Goal: Transaction & Acquisition: Obtain resource

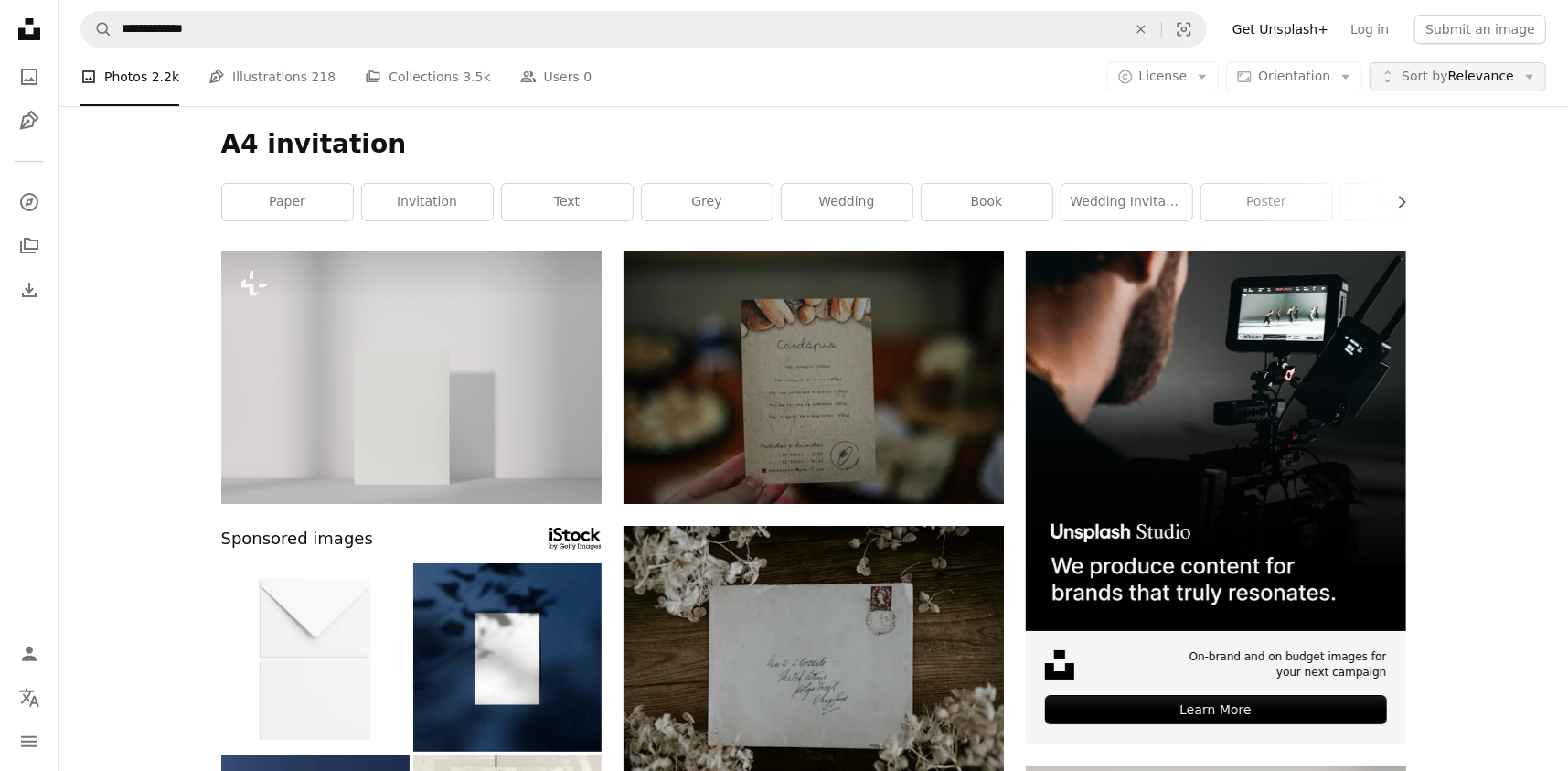
click at [1447, 78] on span "Sort by" at bounding box center [1425, 76] width 46 height 15
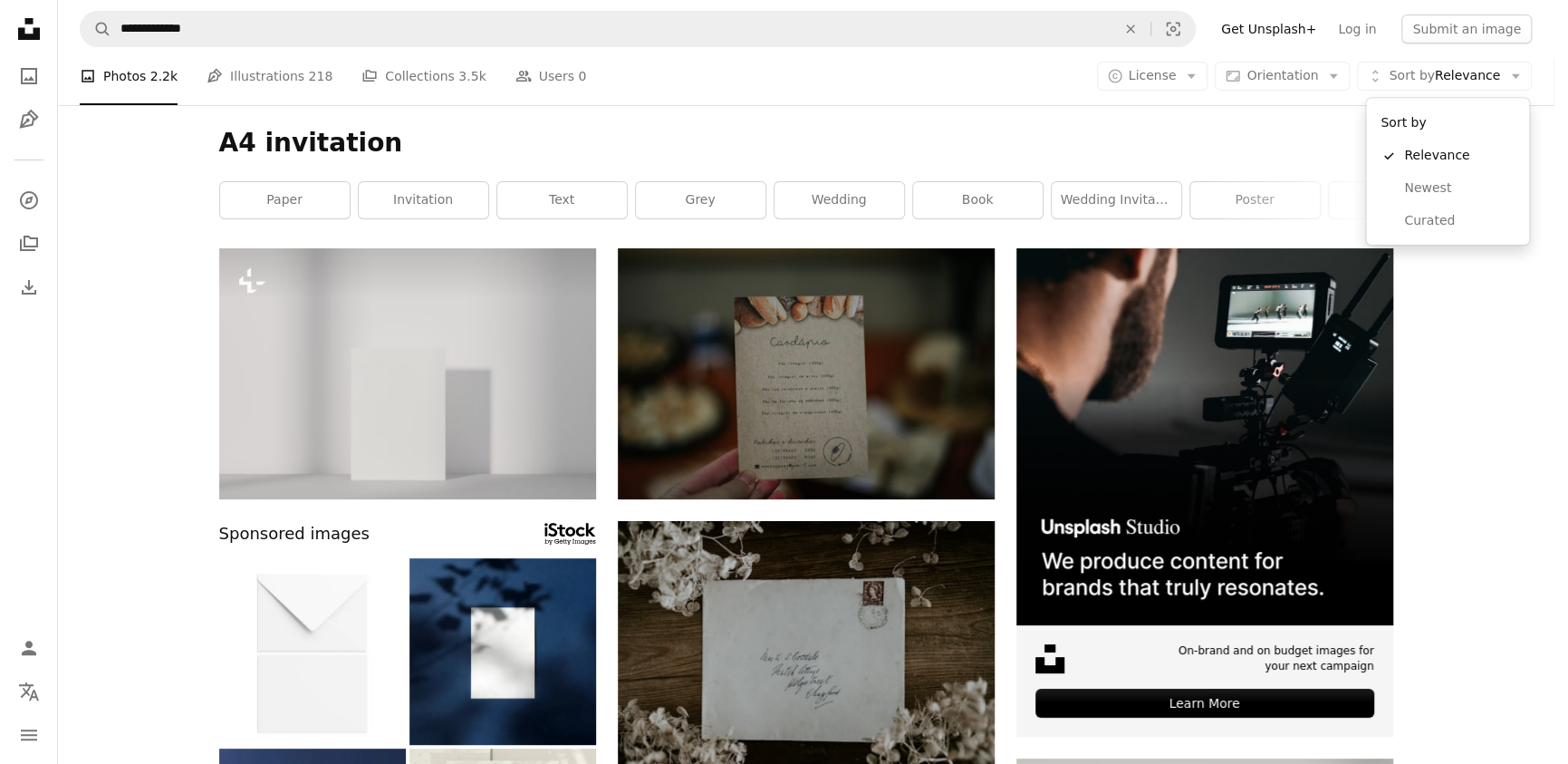
click at [1159, 77] on body "**********" at bounding box center [776, 382] width 1553 height 764
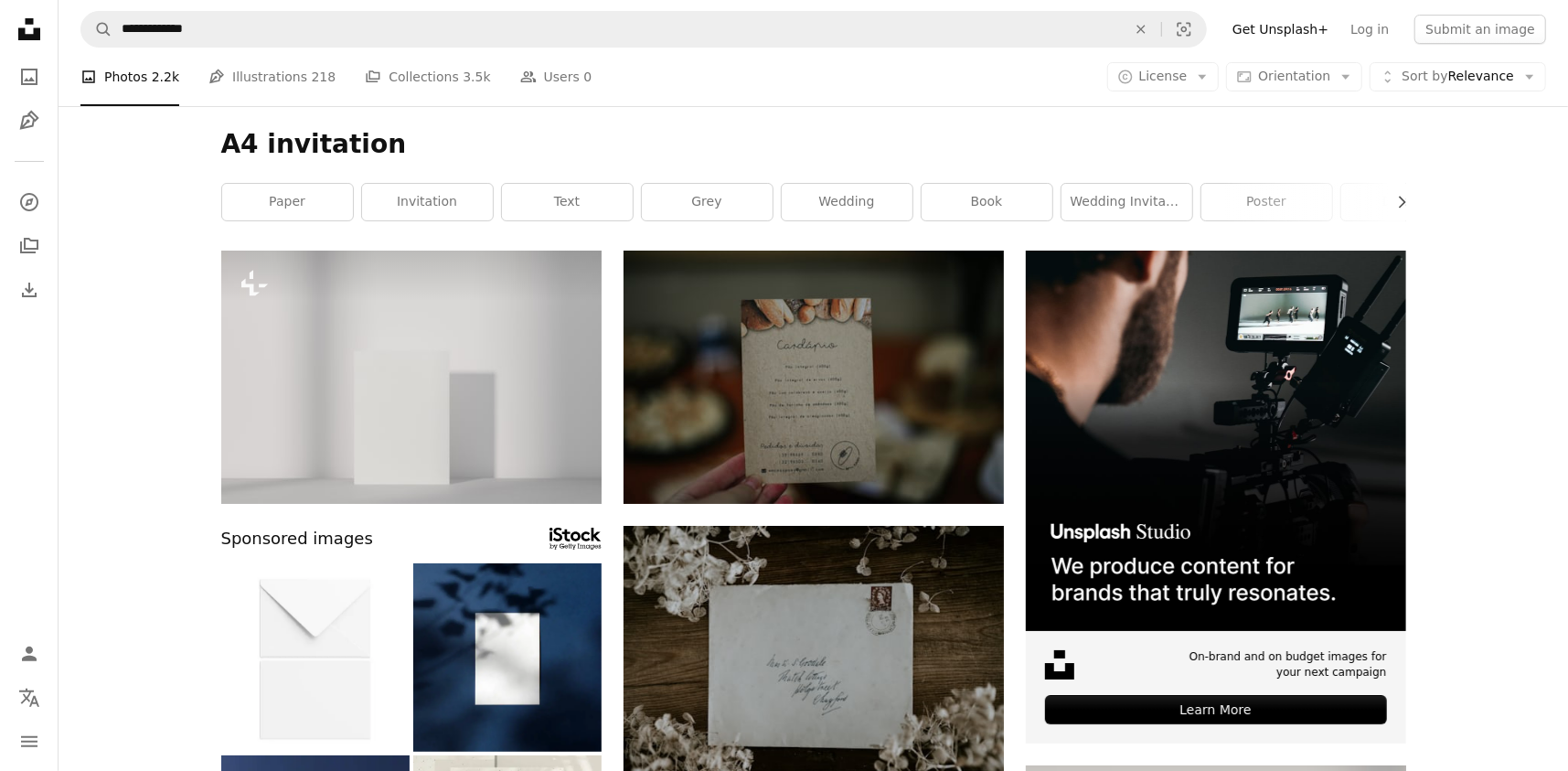
click at [1171, 78] on span "License" at bounding box center [1163, 76] width 48 height 15
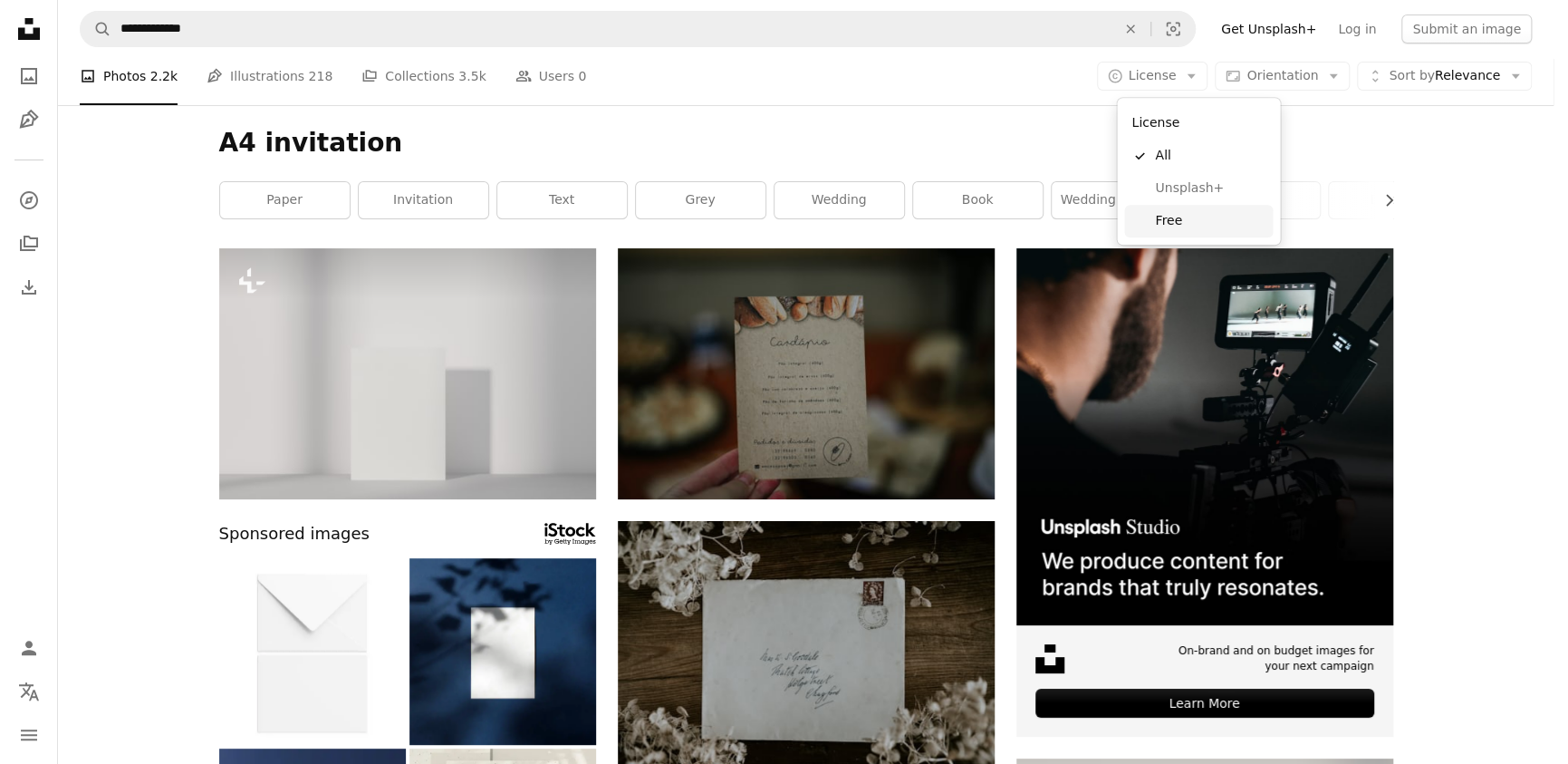
click at [1181, 213] on span "Free" at bounding box center [1210, 220] width 110 height 18
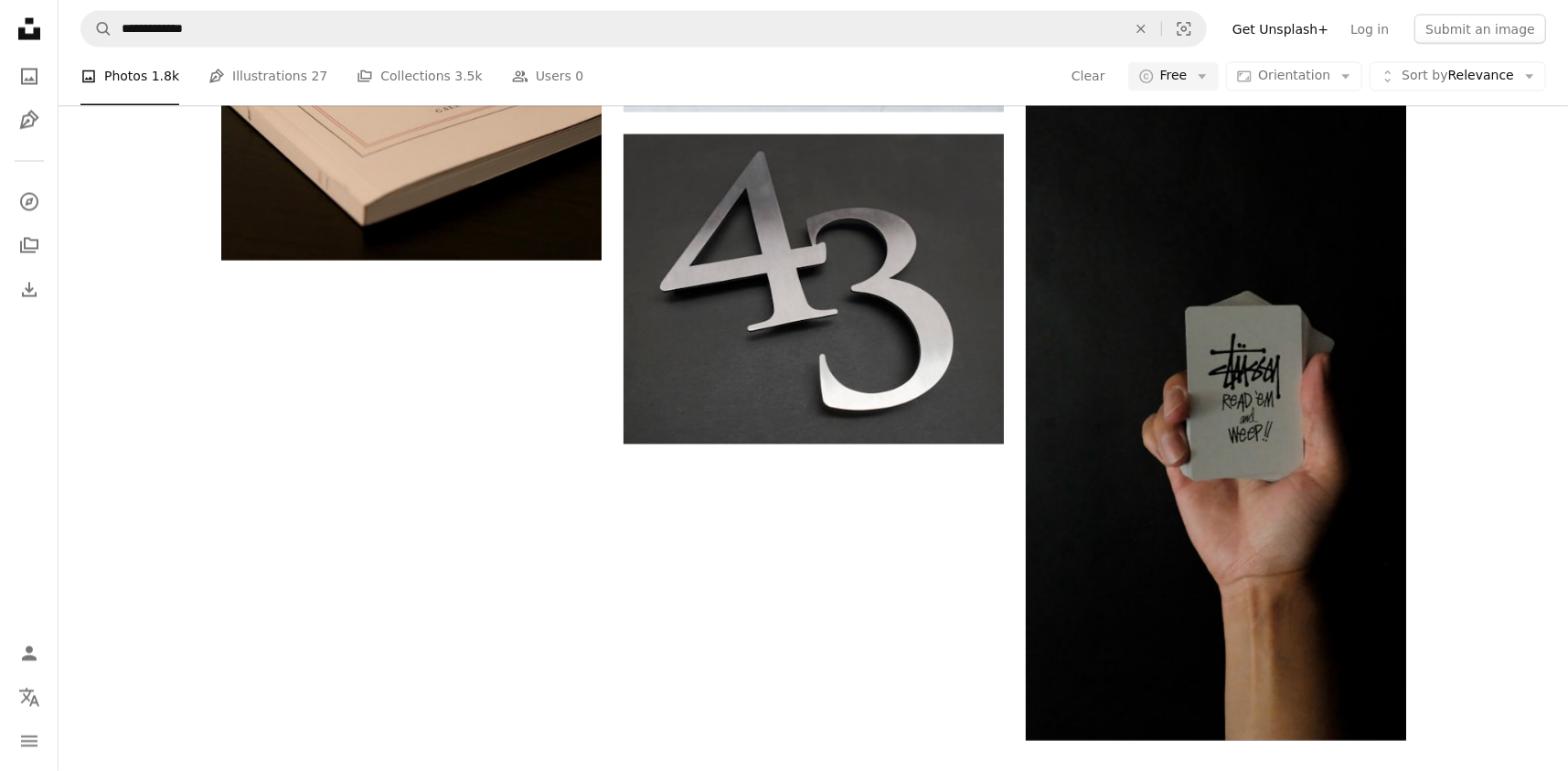
scroll to position [2524, 0]
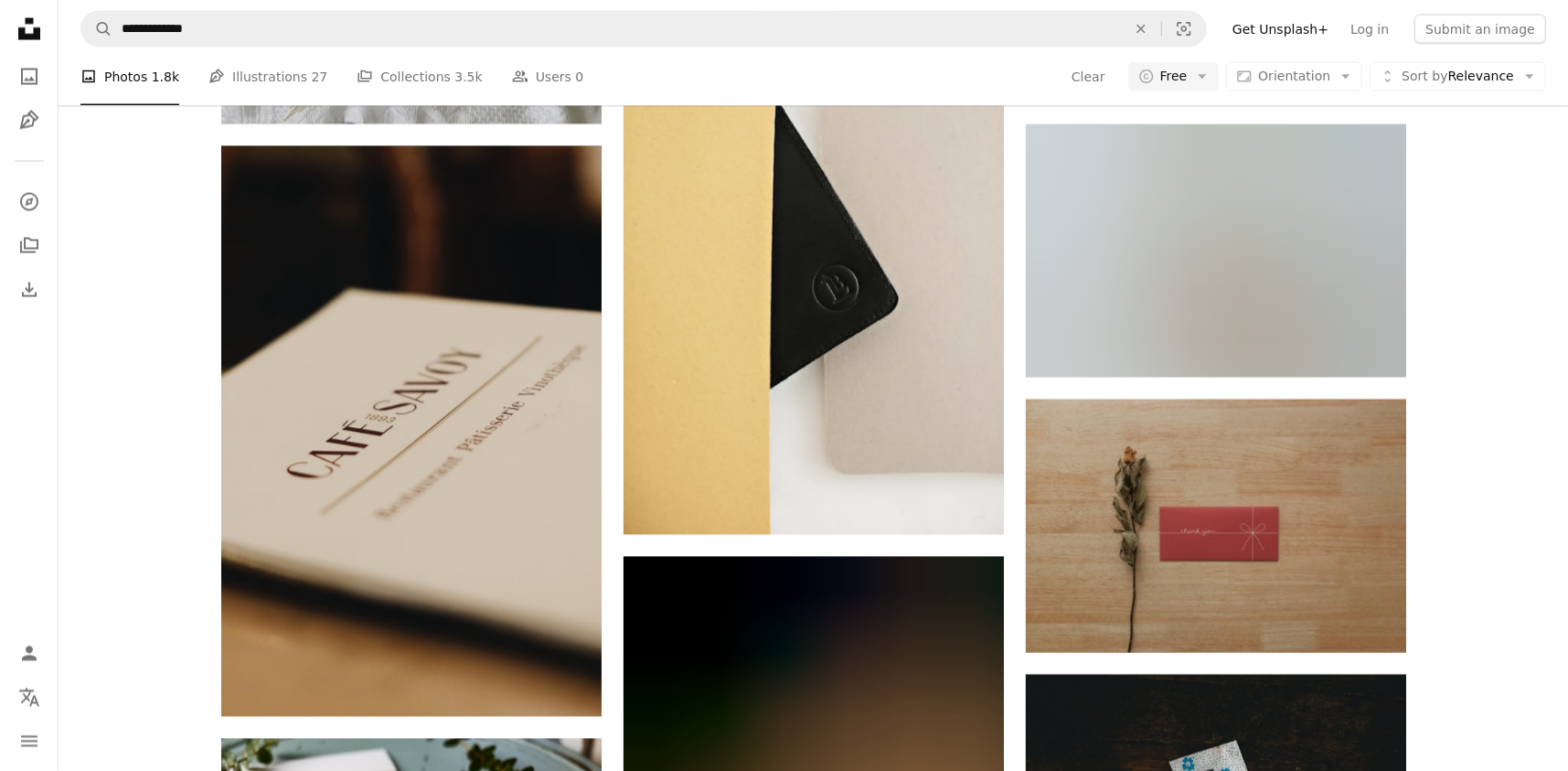
scroll to position [7552, 0]
